Goal: Information Seeking & Learning: Learn about a topic

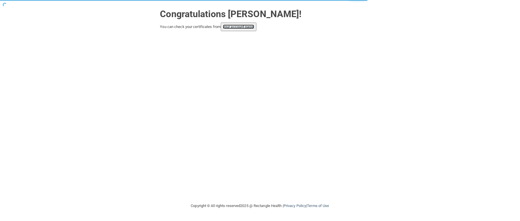
click at [242, 25] on link "your account page!" at bounding box center [238, 27] width 31 height 4
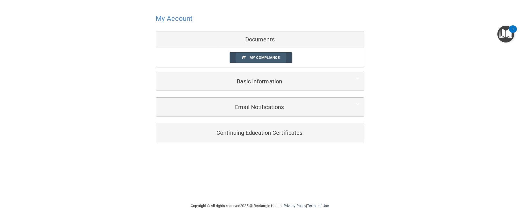
click at [248, 60] on link "My Compliance" at bounding box center [261, 57] width 63 height 11
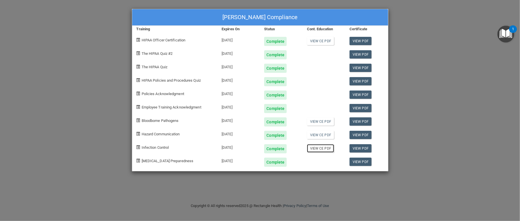
click at [317, 147] on link "View CE PDF" at bounding box center [320, 148] width 27 height 8
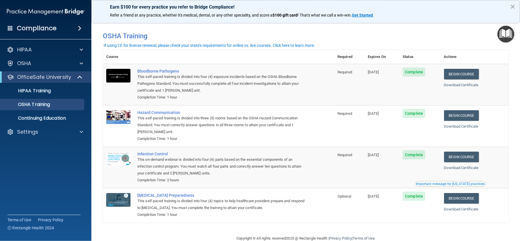
click at [234, 211] on div "This self-paced training is divided into four (4) topics to help healthcare pro…" at bounding box center [221, 205] width 168 height 14
click at [292, 209] on div "This self-paced training is divided into four (4) topics to help healthcare pro…" at bounding box center [221, 205] width 168 height 14
click at [458, 198] on link "Begin Course" at bounding box center [461, 198] width 35 height 11
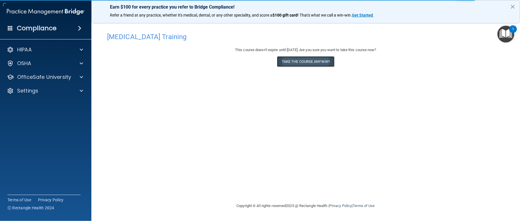
click at [310, 57] on button "Take the course anyway!" at bounding box center [305, 61] width 57 height 11
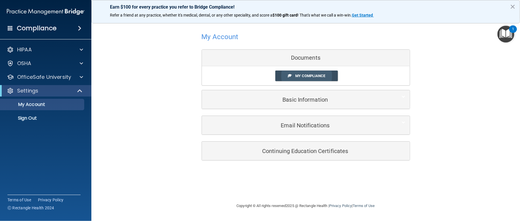
click at [304, 76] on span "My Compliance" at bounding box center [310, 76] width 30 height 4
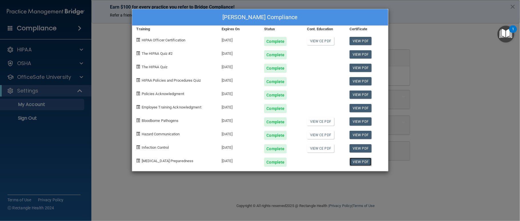
click at [366, 160] on link "View PDF" at bounding box center [360, 162] width 22 height 8
